Goal: Task Accomplishment & Management: Manage account settings

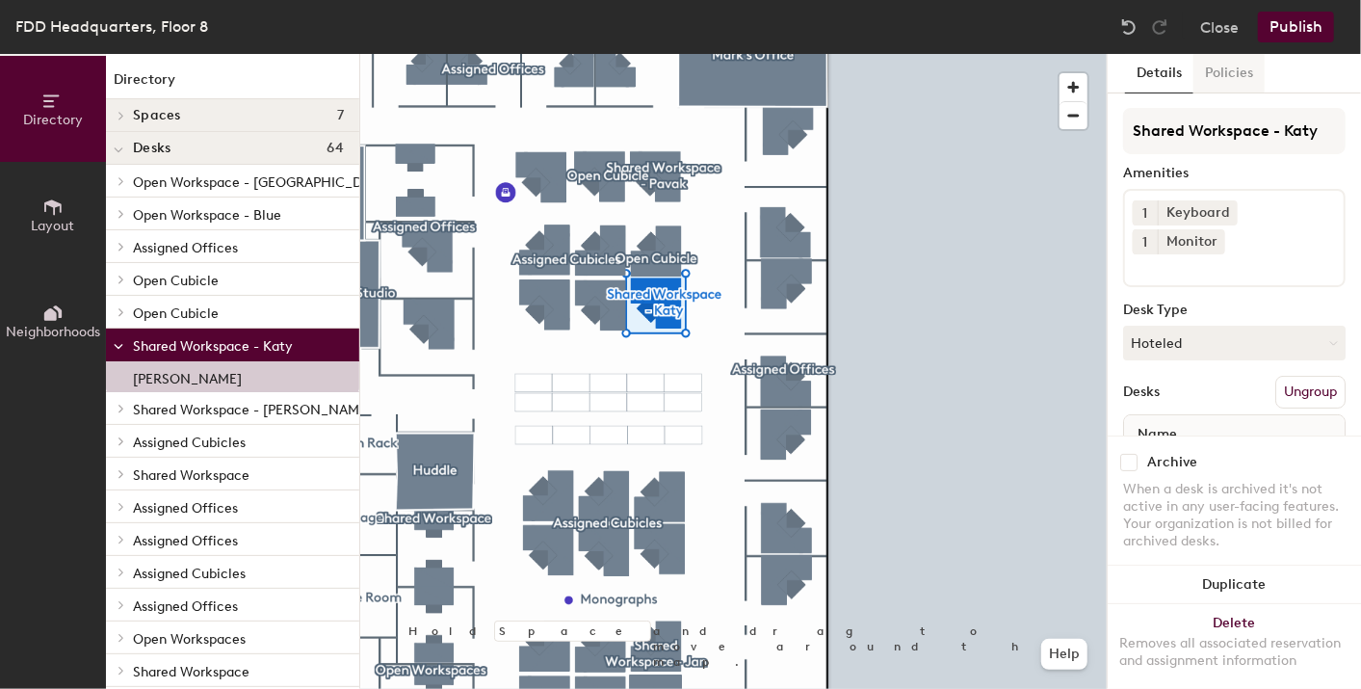
click at [1214, 76] on button "Policies" at bounding box center [1229, 74] width 71 height 40
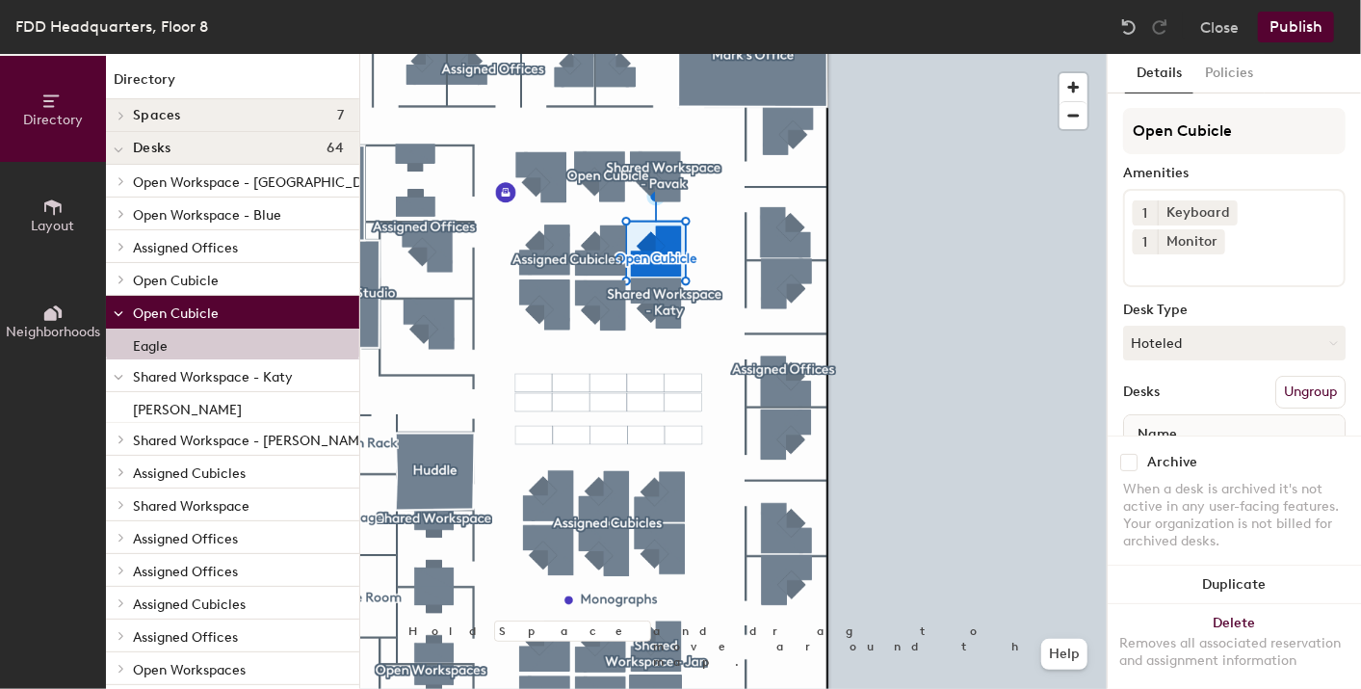
click at [119, 308] on span at bounding box center [119, 313] width 10 height 16
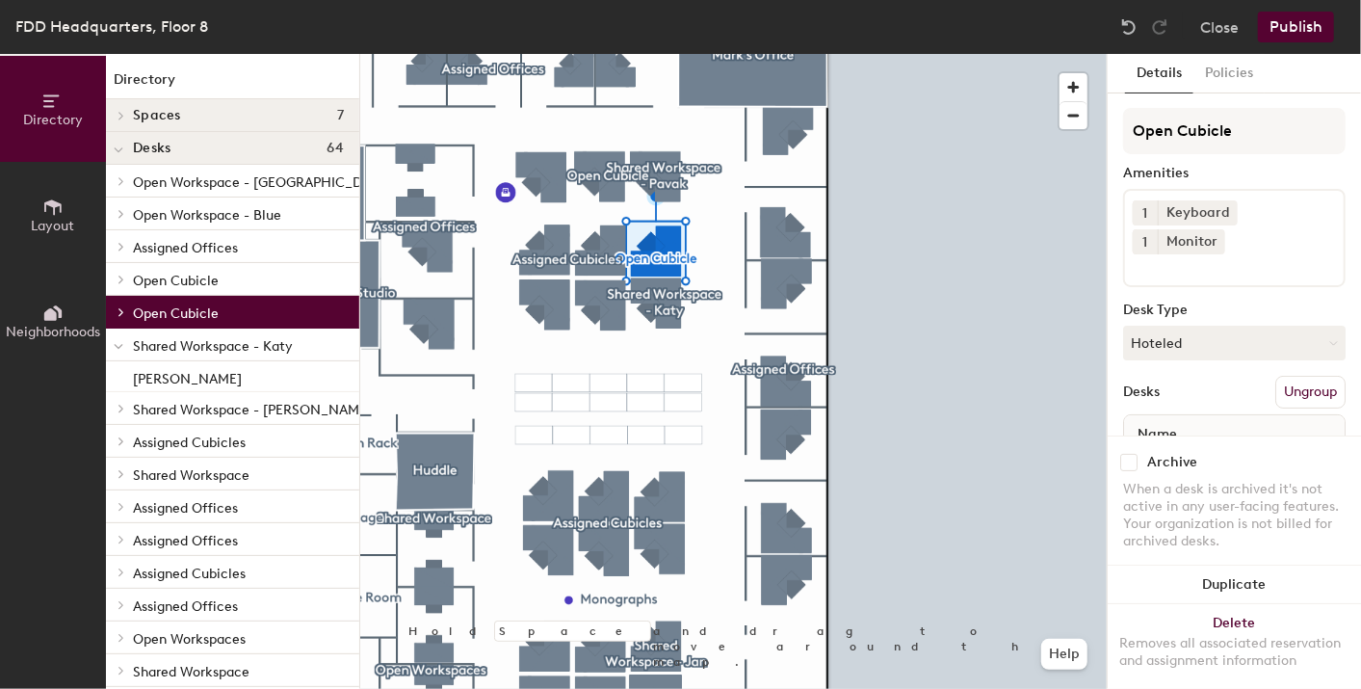
click at [118, 338] on span at bounding box center [119, 346] width 10 height 16
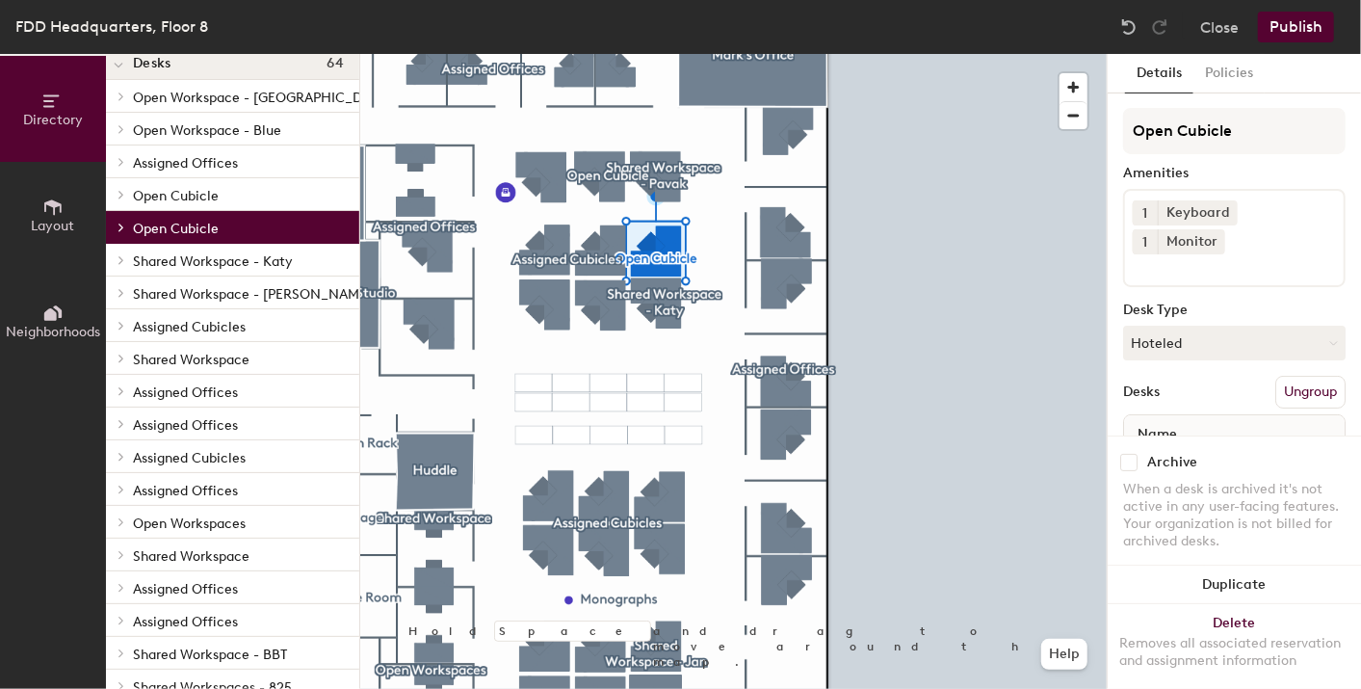
scroll to position [91, 0]
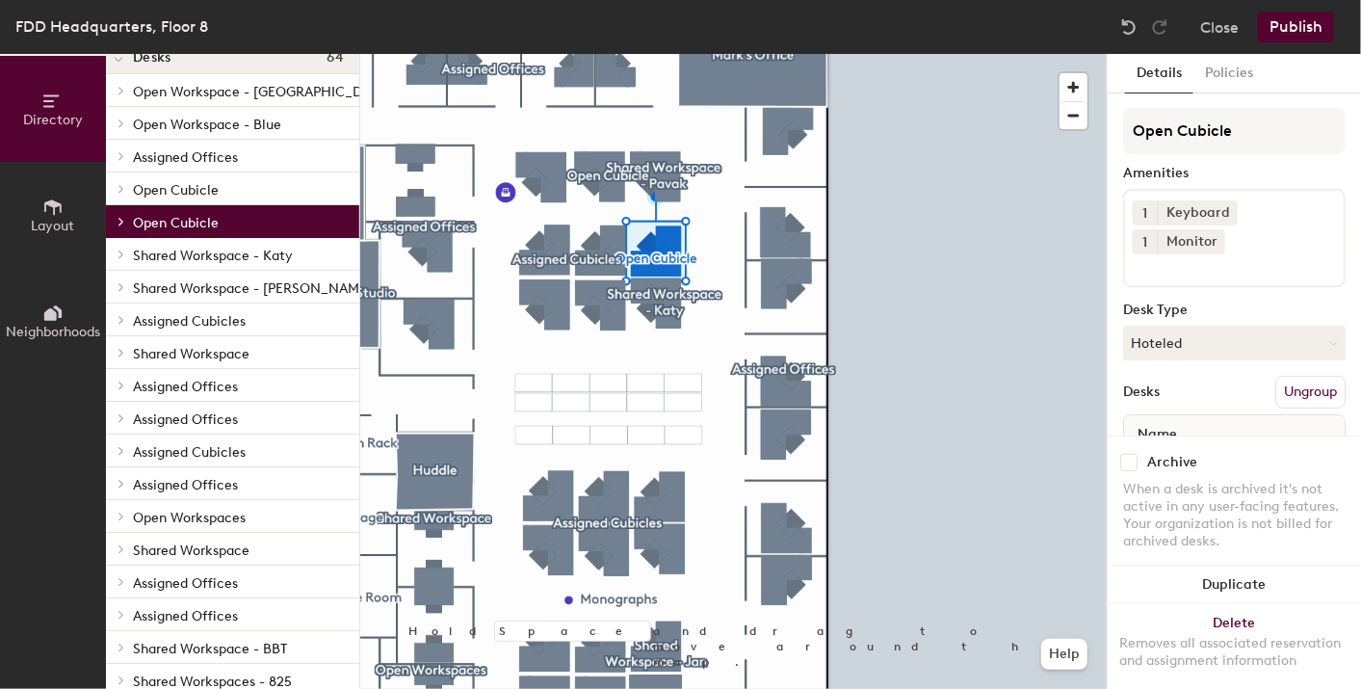
click at [180, 542] on span "Shared Workspace" at bounding box center [191, 550] width 117 height 16
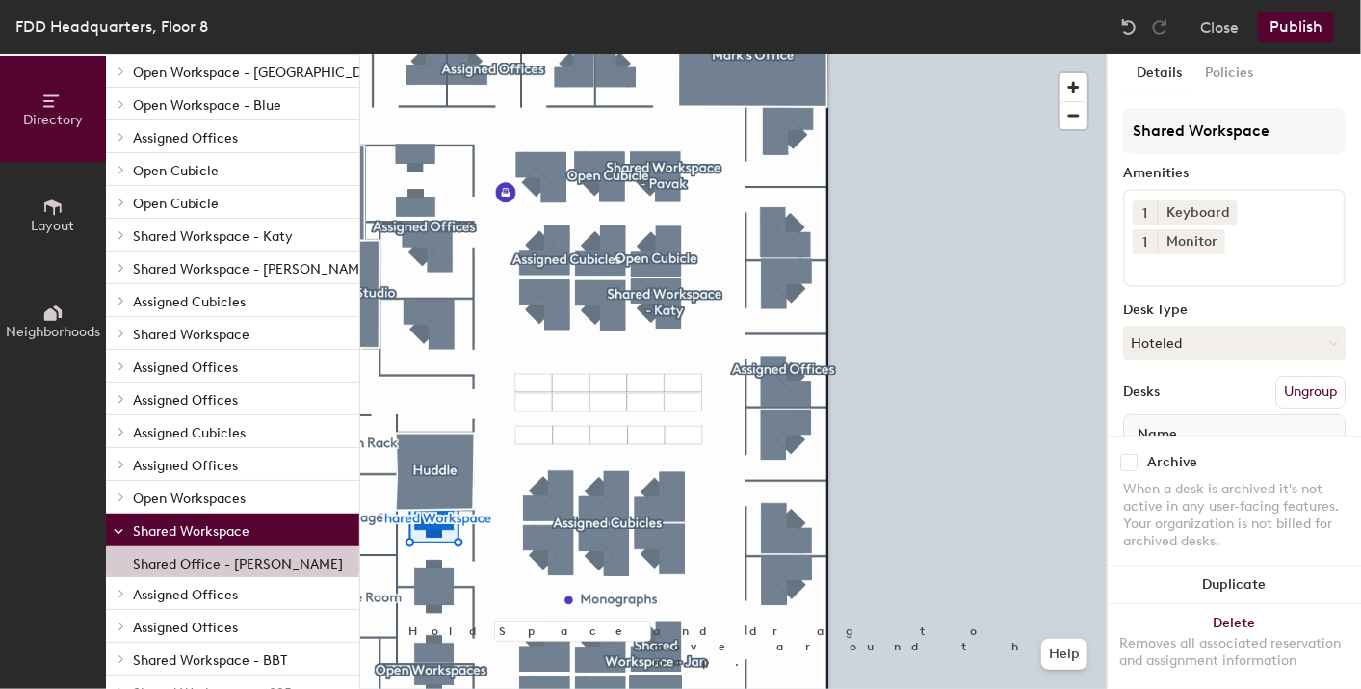
scroll to position [0, 0]
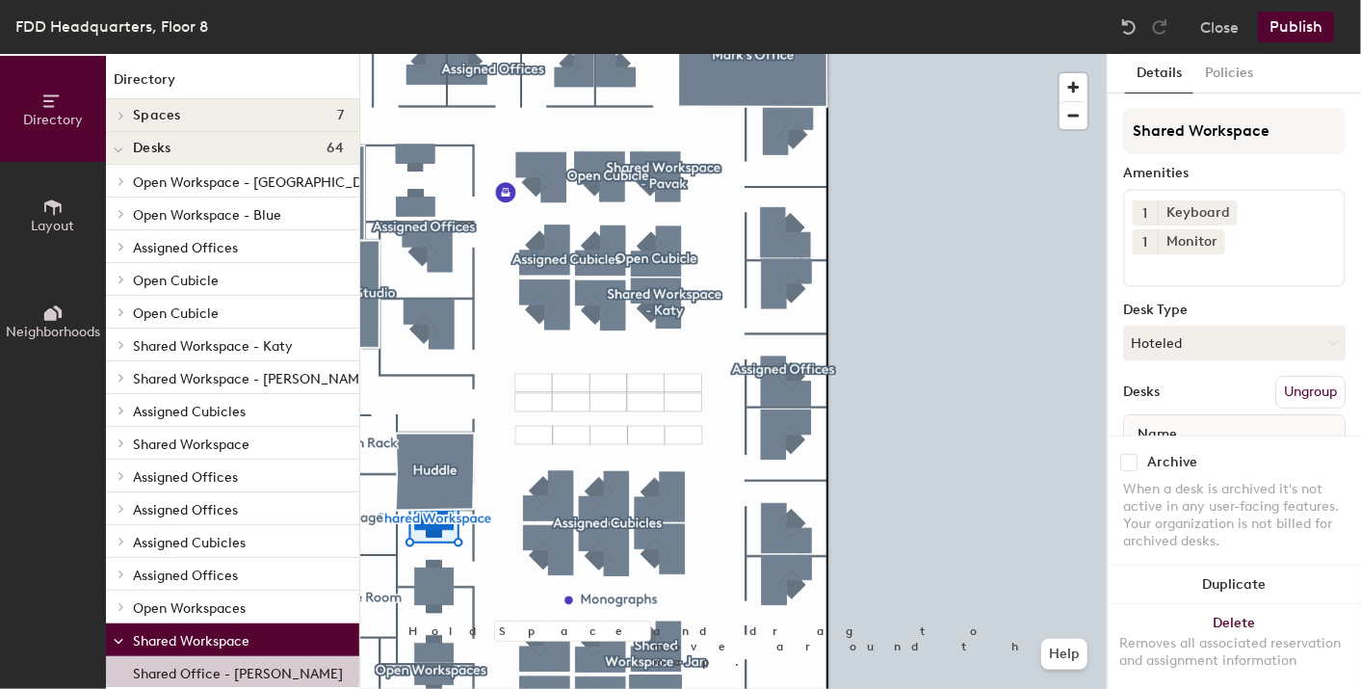
click at [119, 148] on icon at bounding box center [119, 150] width 10 height 8
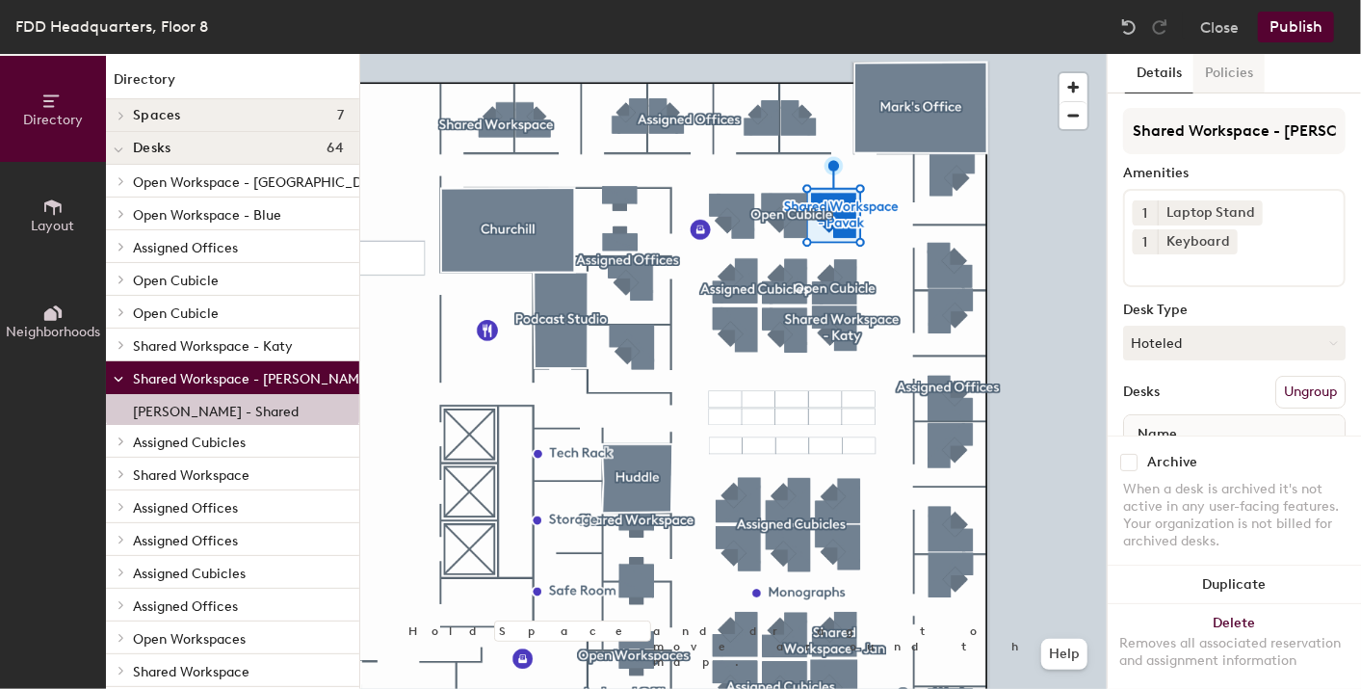
click at [1221, 68] on button "Policies" at bounding box center [1229, 74] width 71 height 40
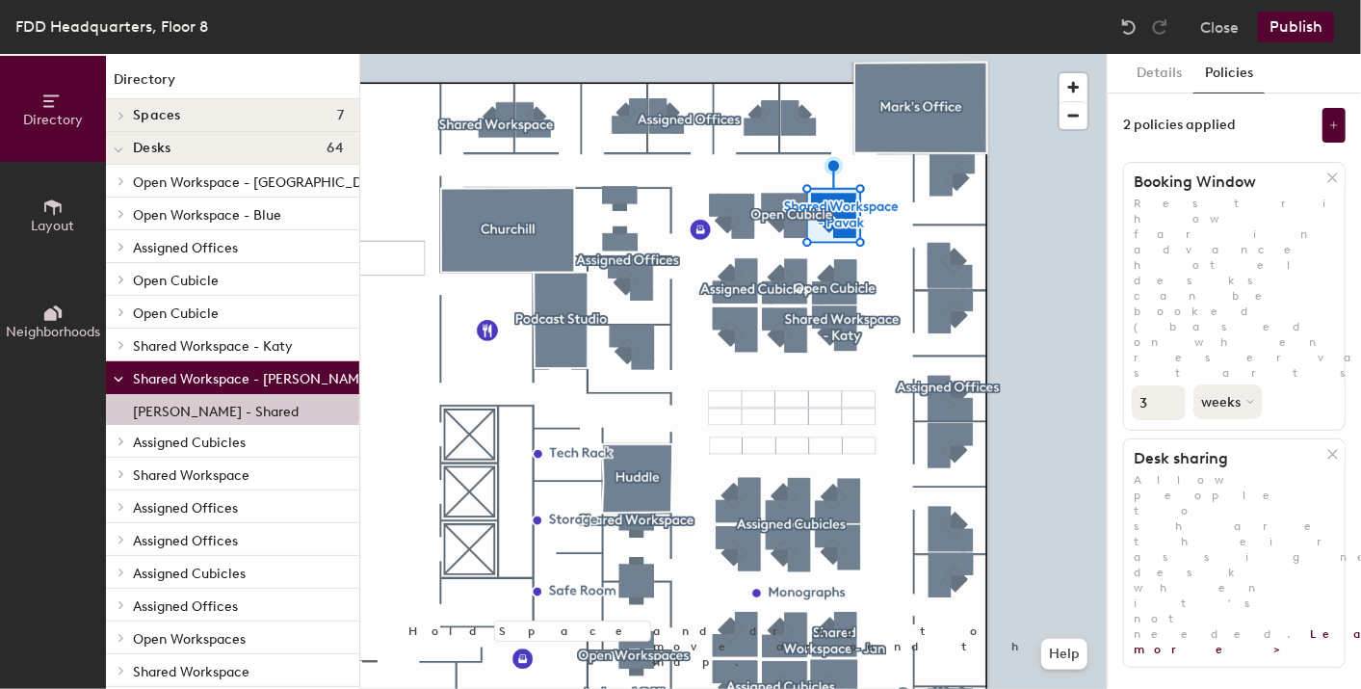
click at [1332, 571] on div "Details Policies 2 policies applied Booking Window Restrict how far in advance …" at bounding box center [1234, 371] width 253 height 635
